Goal: Register for event/course

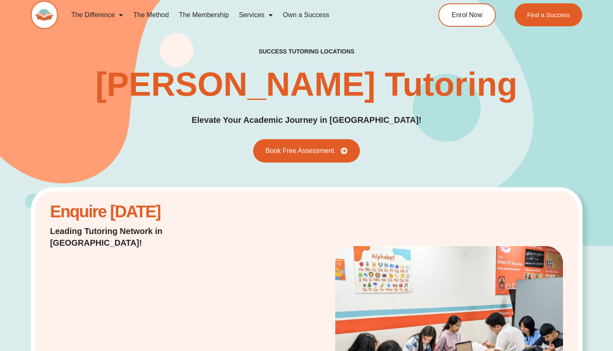
scroll to position [3, 0]
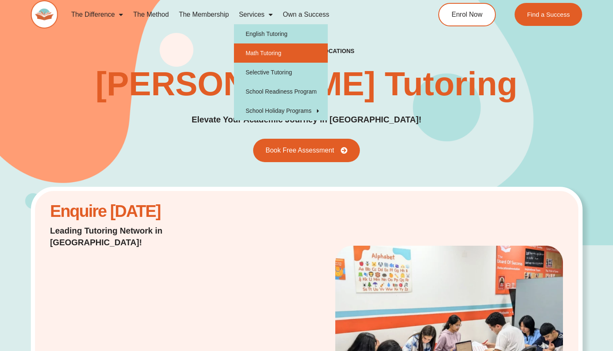
click at [250, 53] on link "Math Tutoring" at bounding box center [281, 52] width 94 height 19
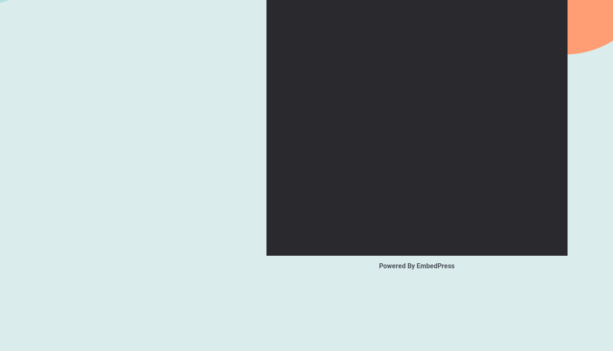
scroll to position [787, 0]
drag, startPoint x: 307, startPoint y: 165, endPoint x: 367, endPoint y: 184, distance: 63.1
click at [367, 183] on div at bounding box center [416, 54] width 301 height 404
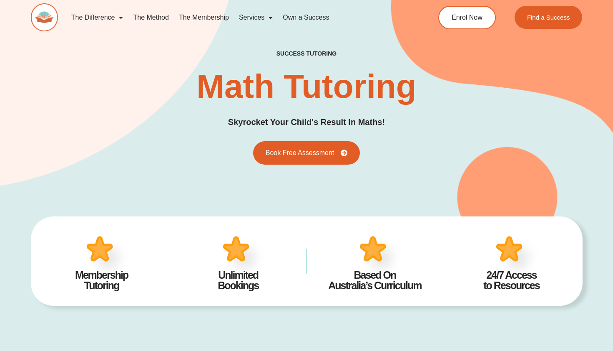
scroll to position [0, 0]
click at [199, 16] on link "The Membership" at bounding box center [204, 17] width 60 height 19
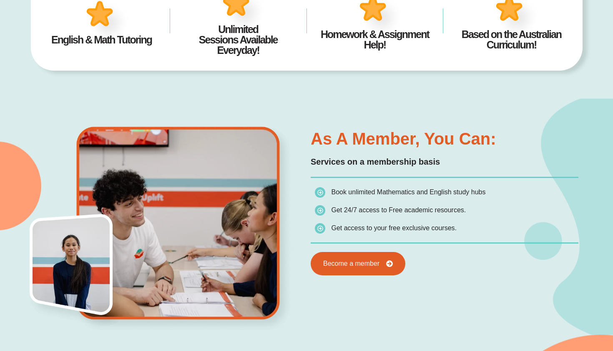
scroll to position [352, 0]
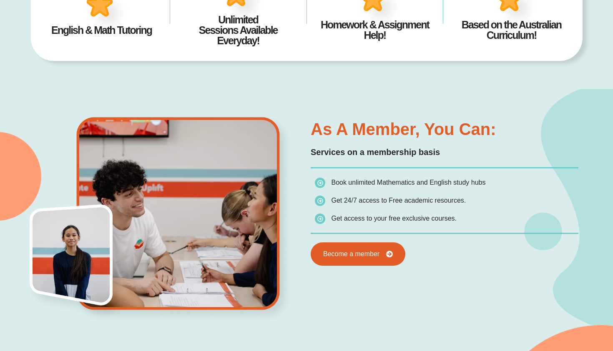
click at [193, 171] on img at bounding box center [183, 218] width 267 height 209
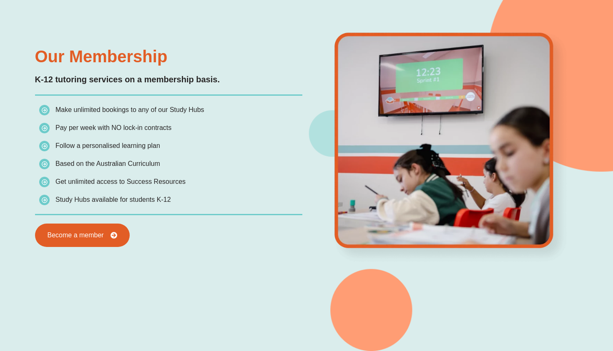
scroll to position [725, 0]
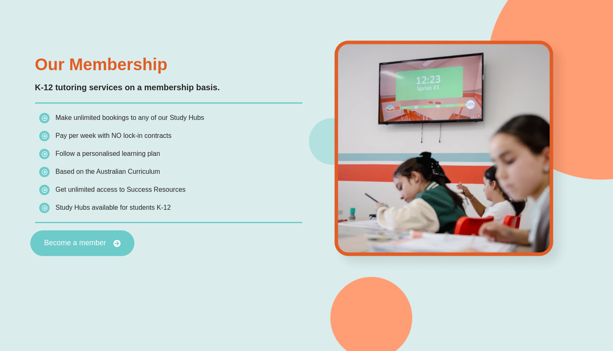
click at [92, 242] on span "Become a member" at bounding box center [75, 243] width 62 height 8
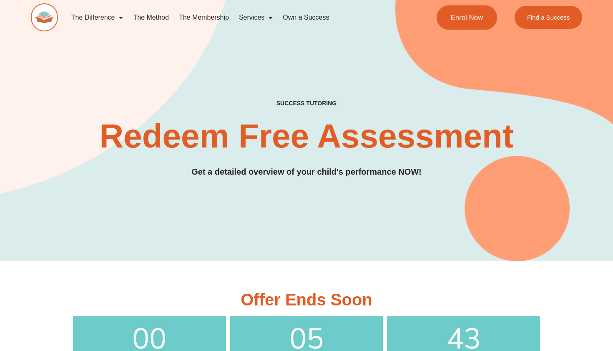
click at [481, 11] on link "Enrol Now" at bounding box center [467, 17] width 61 height 25
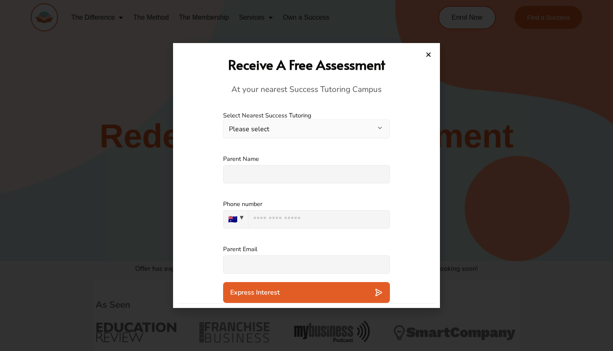
click at [340, 145] on div "**********" at bounding box center [306, 124] width 167 height 43
click at [350, 131] on button "Please select" at bounding box center [306, 128] width 167 height 19
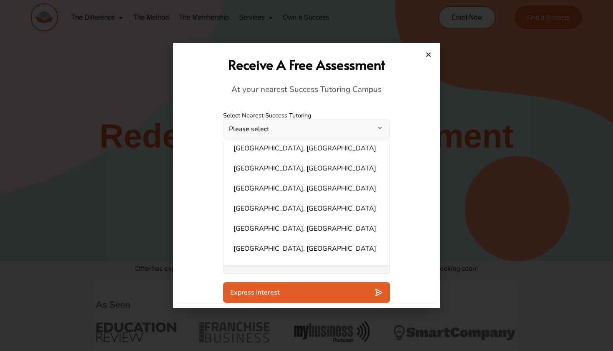
scroll to position [294, 0]
click at [105, 182] on div at bounding box center [306, 175] width 613 height 351
